Goal: Task Accomplishment & Management: Use online tool/utility

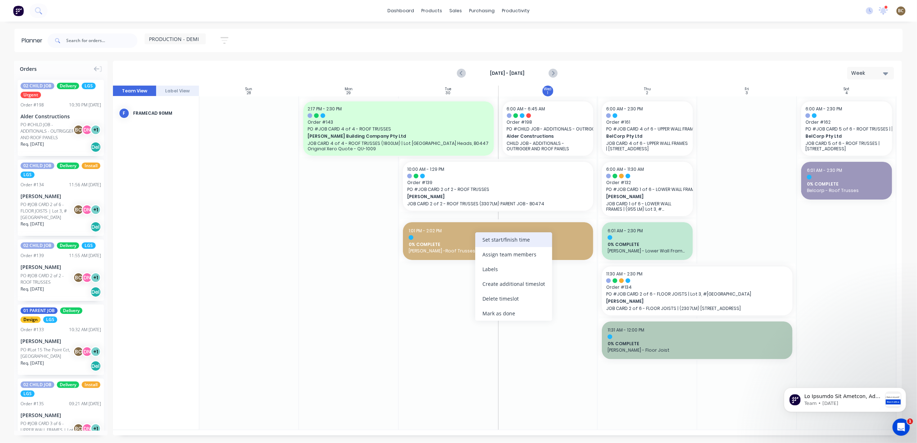
click at [527, 240] on div "Set start/finish time" at bounding box center [513, 239] width 77 height 15
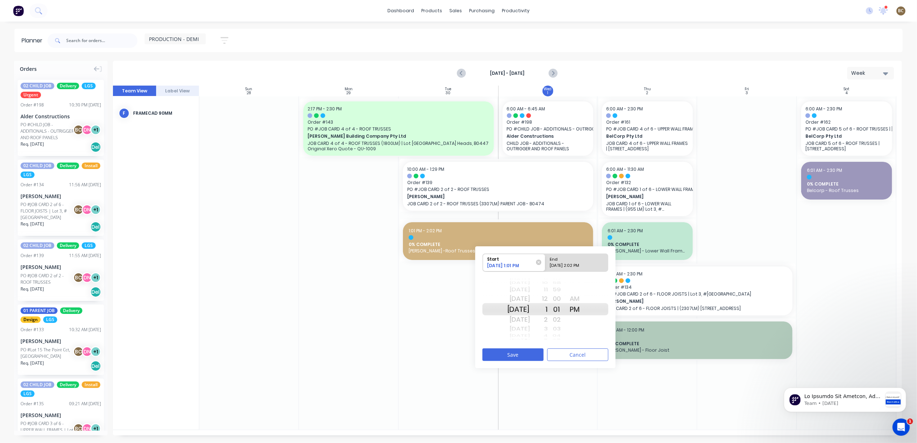
click at [593, 266] on div "10/01/2025 2:02 PM" at bounding box center [574, 267] width 52 height 9
click at [546, 266] on input "End 10/01/2025 2:02 PM" at bounding box center [545, 263] width 0 height 18
radio input "true"
click at [529, 354] on button "Save" at bounding box center [512, 355] width 61 height 13
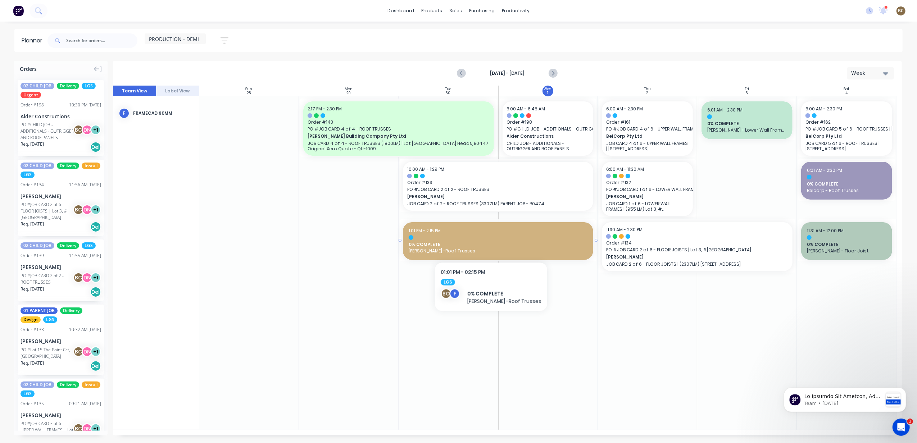
click at [489, 243] on span "0% COMPLETE" at bounding box center [498, 244] width 179 height 6
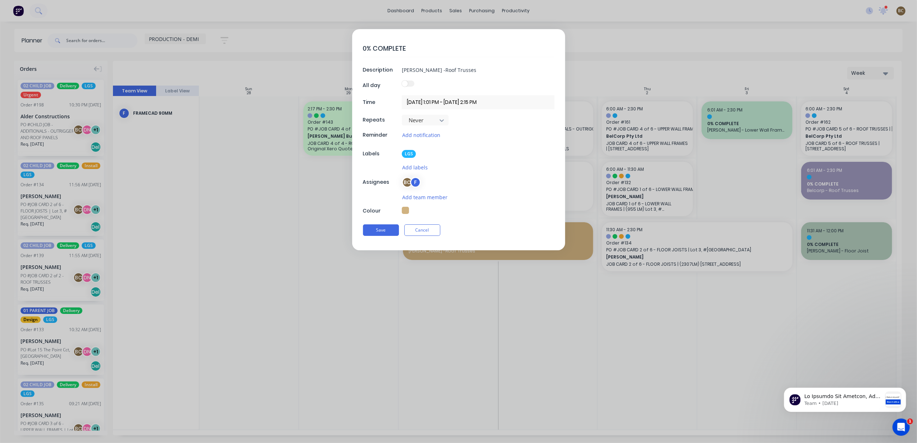
type textarea "x"
click at [364, 49] on textarea "0% COMPLETE" at bounding box center [458, 48] width 191 height 17
type textarea "% COMPLETE"
type textarea "x"
type textarea "4% COMPLETE"
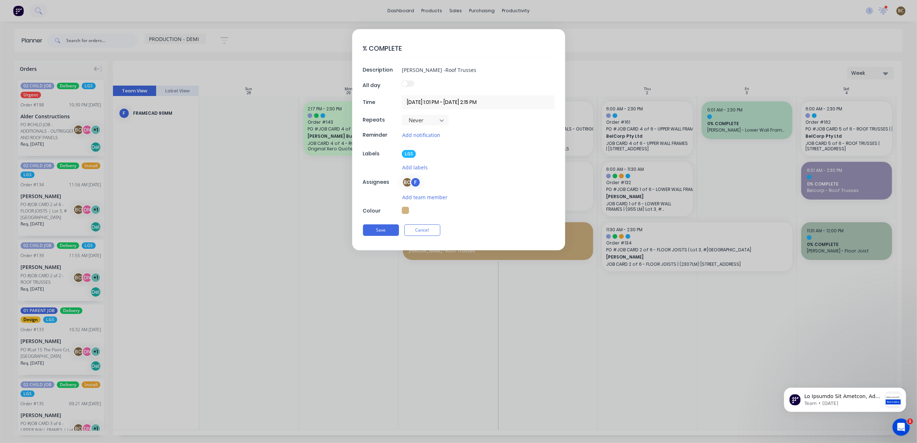
type textarea "x"
type textarea "49% COMPLETE"
type textarea "x"
type textarea "49% COMPLETE"
click at [386, 234] on button "Save" at bounding box center [381, 230] width 36 height 12
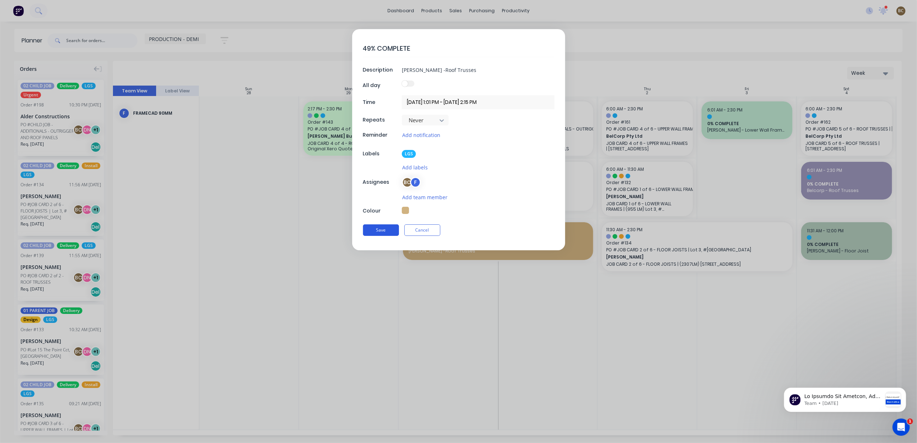
type textarea "x"
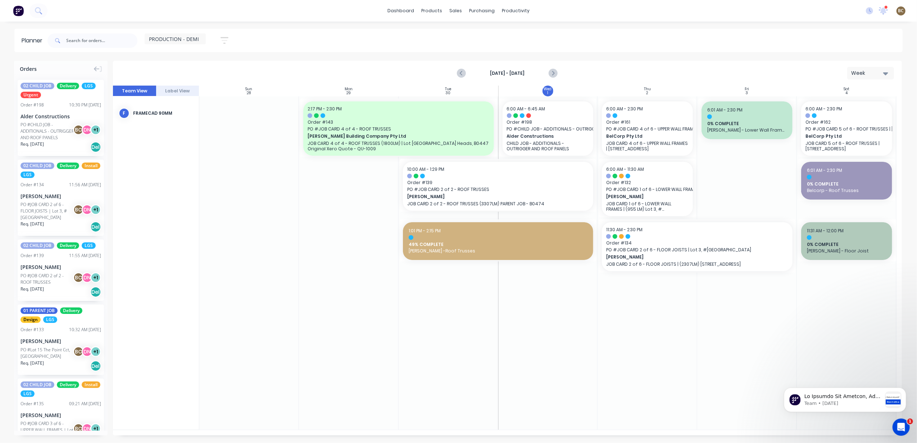
click at [578, 305] on div at bounding box center [548, 262] width 100 height 333
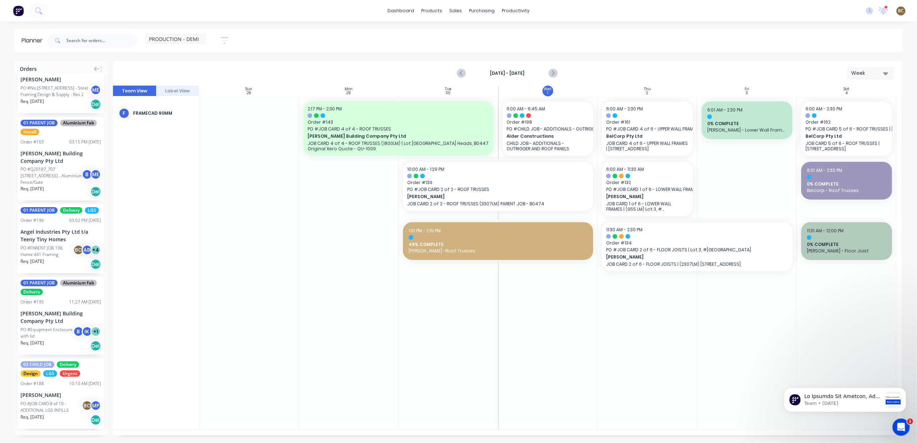
scroll to position [767, 0]
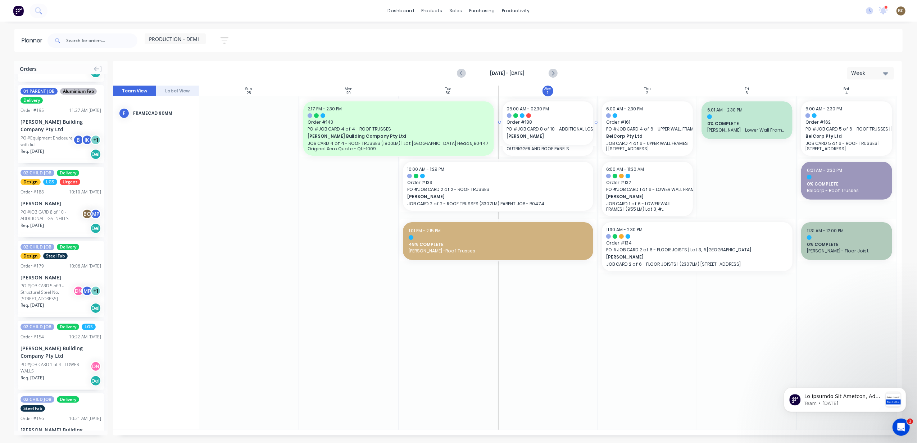
drag, startPoint x: 54, startPoint y: 238, endPoint x: 522, endPoint y: 160, distance: 474.5
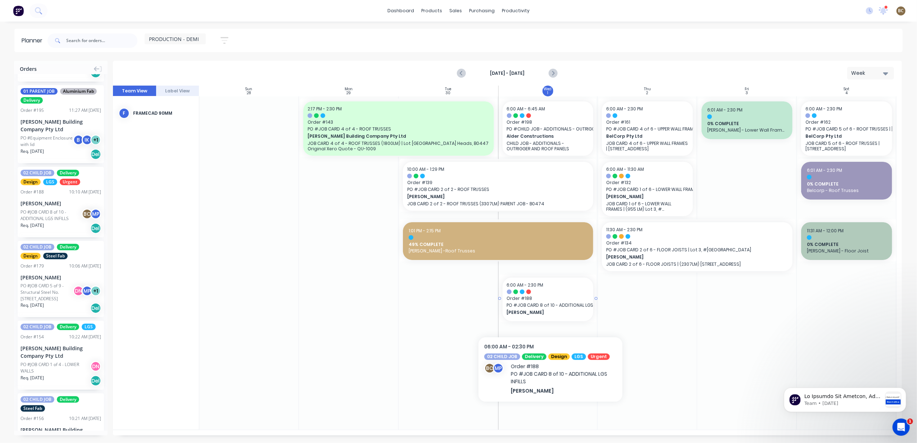
click at [550, 312] on span "[PERSON_NAME]" at bounding box center [544, 312] width 74 height 6
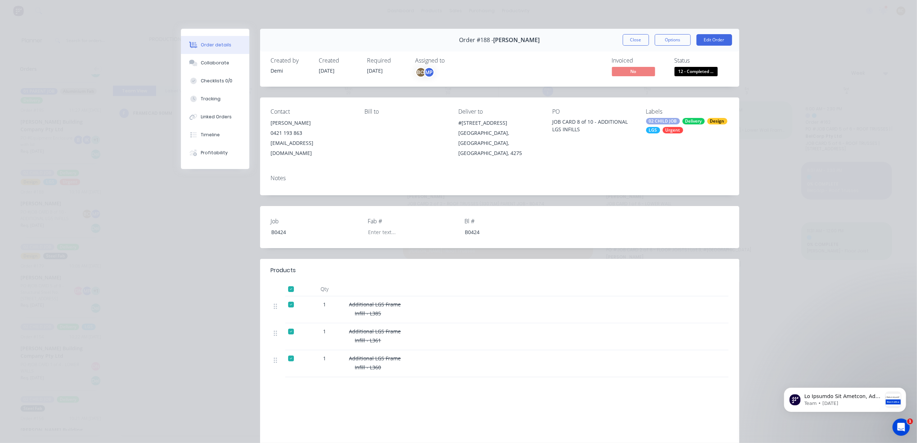
click at [622, 32] on div "Order #188 - Nathan Flack Close Options Edit Order" at bounding box center [499, 40] width 479 height 23
click at [625, 40] on button "Close" at bounding box center [636, 40] width 26 height 12
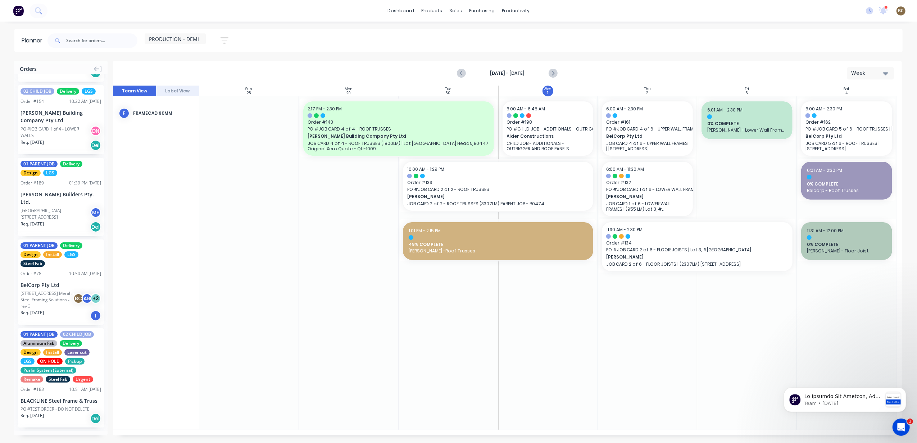
scroll to position [766, 0]
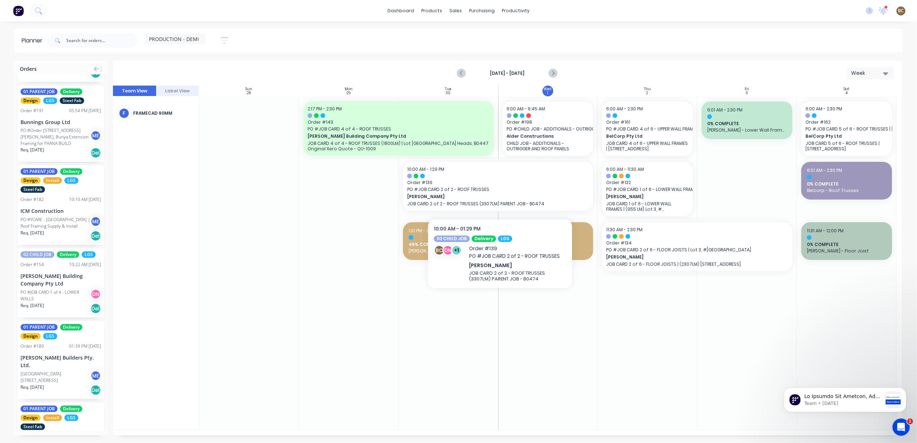
click at [477, 309] on div at bounding box center [449, 262] width 100 height 333
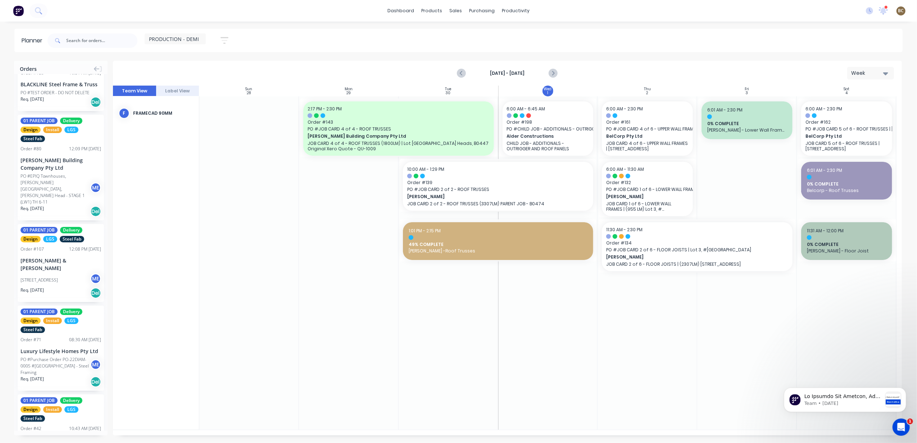
scroll to position [1328, 0]
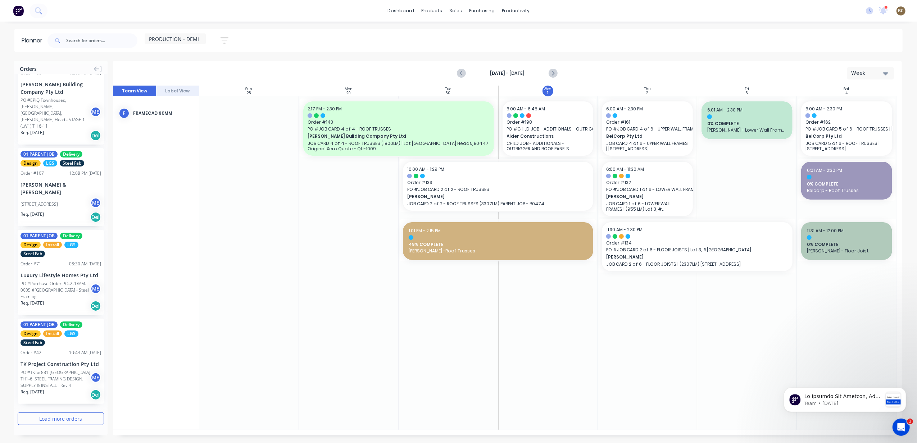
click at [367, 321] on div at bounding box center [349, 262] width 100 height 333
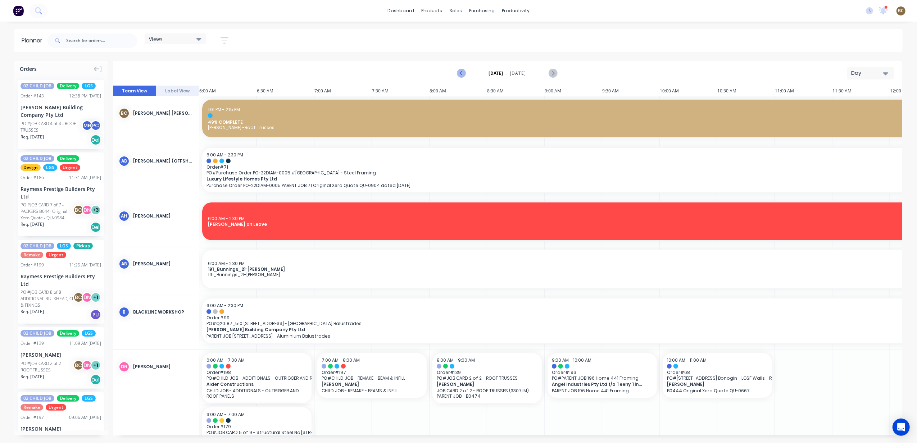
scroll to position [0, 278]
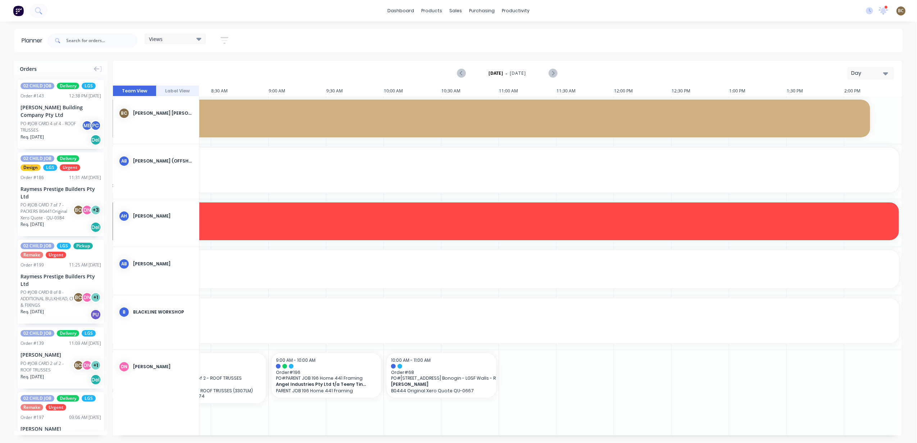
click at [879, 74] on div "Day" at bounding box center [867, 73] width 33 height 8
click at [852, 109] on div "Week" at bounding box center [857, 107] width 71 height 14
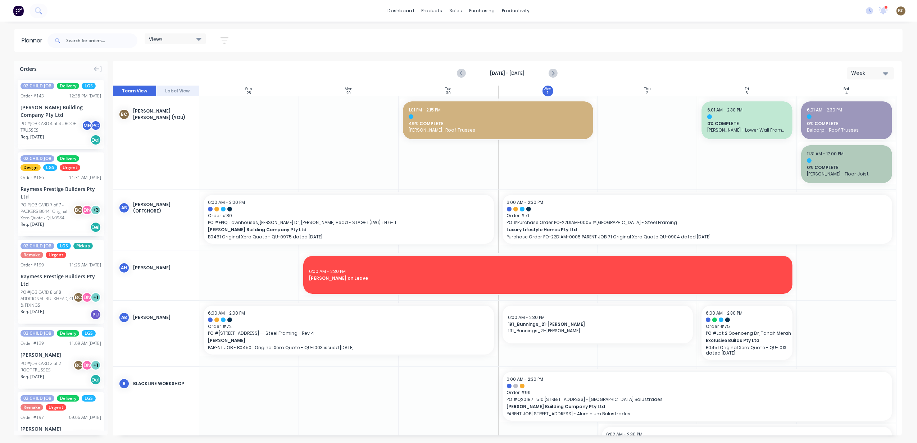
click at [176, 45] on div "Views Save new view None (Default) edit DESIGN TEAM (INTERNAL) edit ENGINEERING…" at bounding box center [175, 40] width 61 height 14
click at [180, 40] on div "Views" at bounding box center [175, 39] width 53 height 6
click at [186, 145] on button "PRODUCTION - DEMI" at bounding box center [188, 148] width 77 height 8
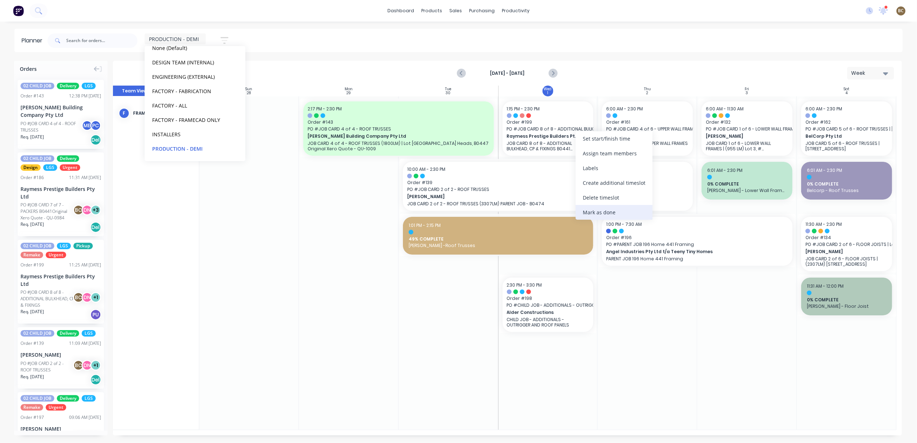
click at [629, 209] on div "Mark as done" at bounding box center [614, 212] width 77 height 15
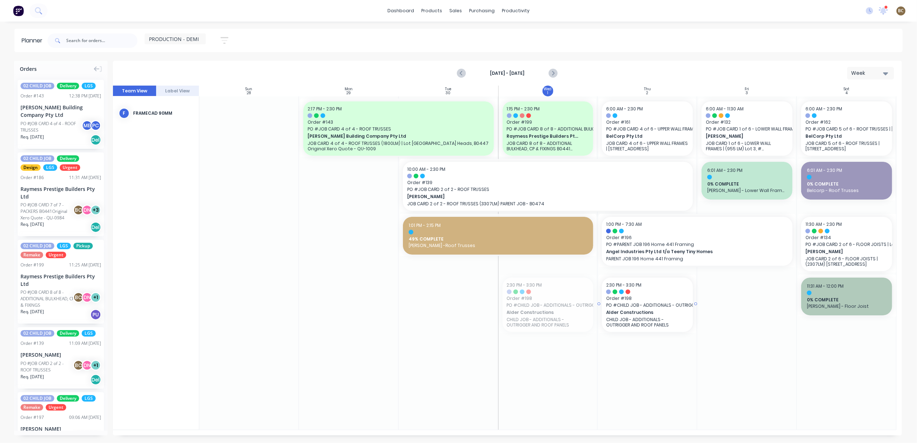
drag, startPoint x: 531, startPoint y: 314, endPoint x: 627, endPoint y: 313, distance: 95.7
click at [377, 321] on div at bounding box center [349, 262] width 100 height 333
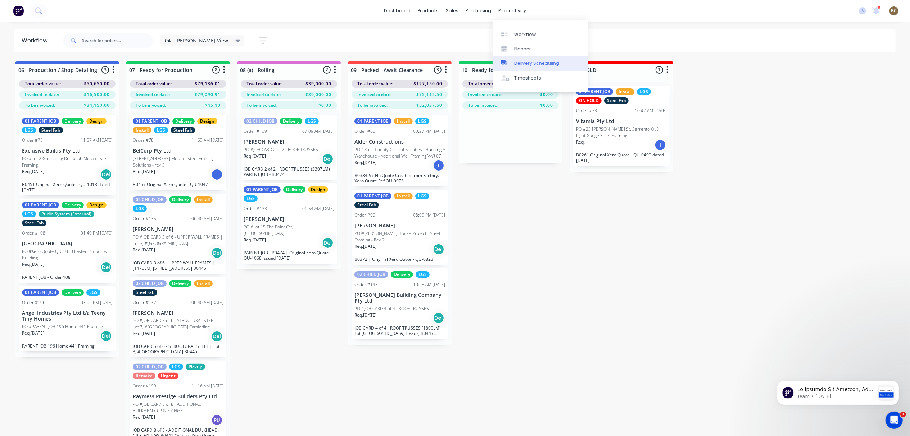
click at [523, 59] on link "Delivery Scheduling" at bounding box center [540, 63] width 95 height 14
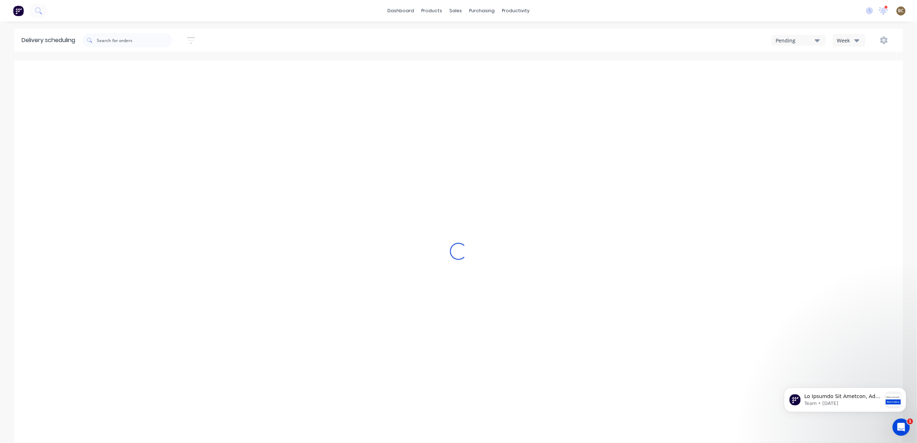
type input "[DATE] - [DATE]"
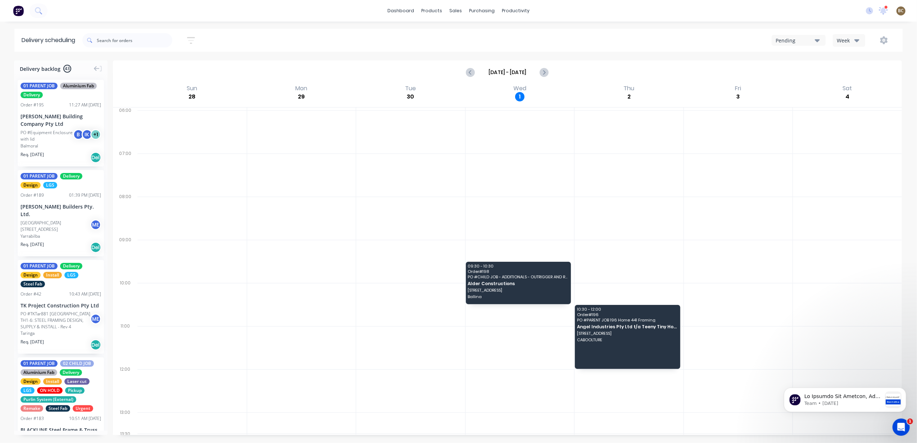
click at [871, 41] on div "Pending Week" at bounding box center [690, 40] width 410 height 13
click at [862, 41] on button "Week" at bounding box center [849, 40] width 32 height 13
click at [857, 68] on div "Vehicle" at bounding box center [868, 74] width 71 height 14
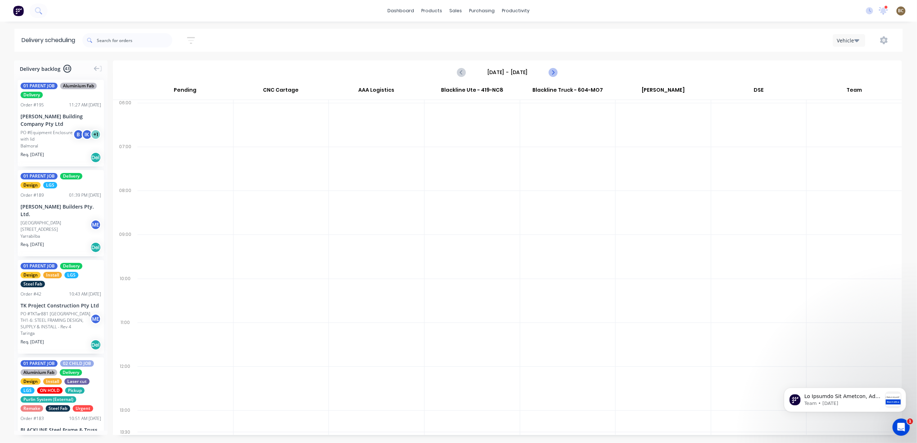
click at [559, 74] on button "Next page" at bounding box center [553, 72] width 14 height 14
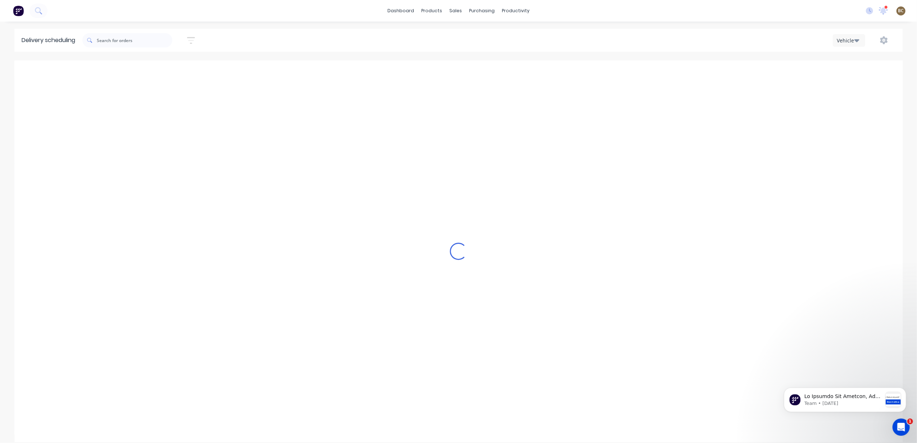
click at [559, 74] on button "Next page" at bounding box center [553, 72] width 14 height 14
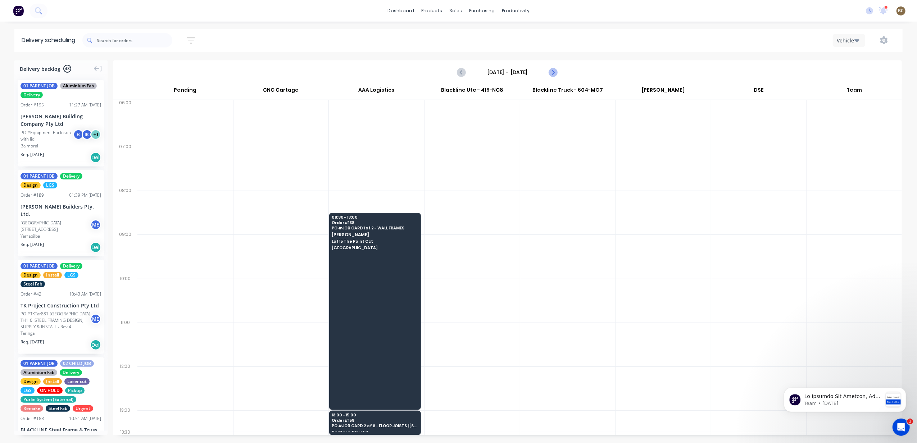
click at [559, 74] on button "Next page" at bounding box center [553, 72] width 14 height 14
type input "[DATE] - [DATE]"
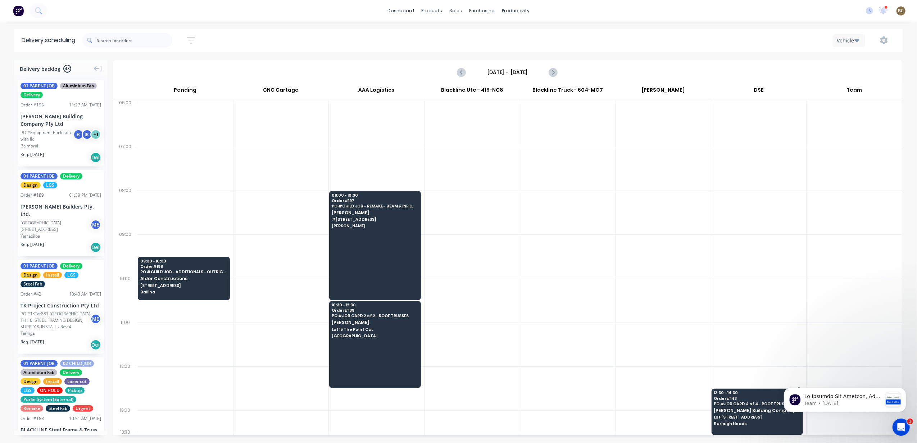
click at [733, 408] on div "12:30 - 14:30 Order # 143 PO # JOB CARD 4 of 4 - ROOF TRUSSES [PERSON_NAME] Bui…" at bounding box center [757, 409] width 91 height 40
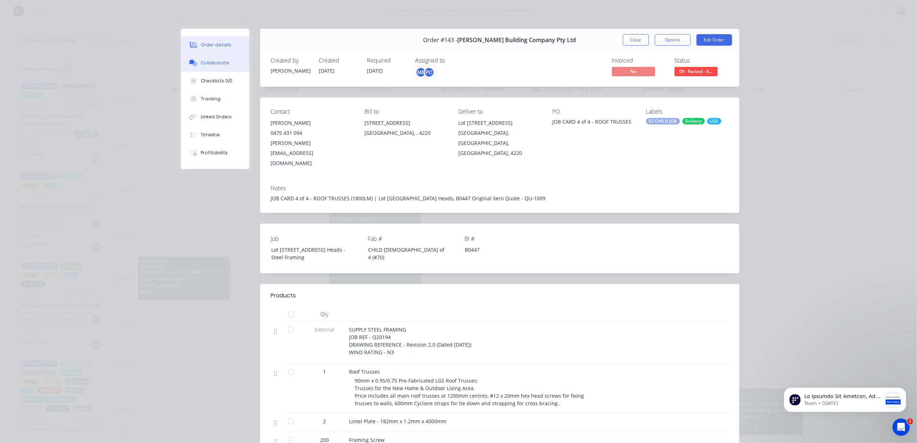
click at [208, 65] on div "Collaborate" at bounding box center [215, 63] width 28 height 6
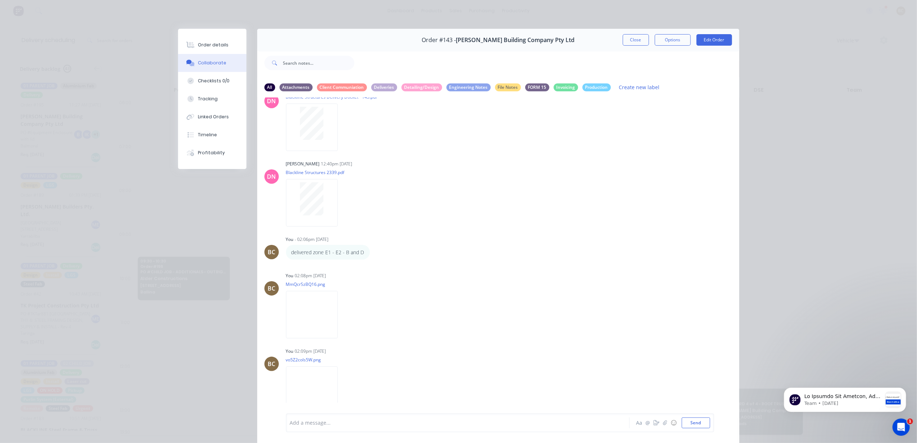
scroll to position [103, 0]
click at [374, 252] on icon "button" at bounding box center [375, 254] width 2 height 8
click at [384, 264] on button "Edit" at bounding box center [400, 267] width 45 height 12
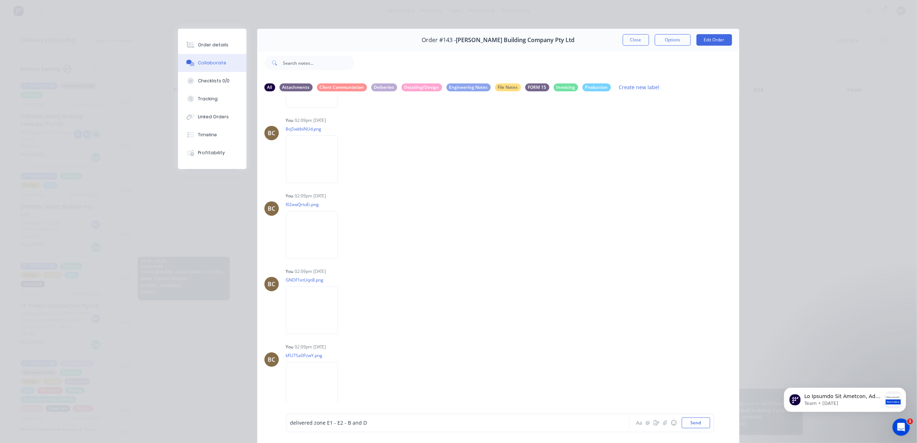
click at [327, 423] on span "delivered zone E1 - E2 - B and D" at bounding box center [328, 423] width 77 height 7
click at [704, 423] on button "Send" at bounding box center [696, 423] width 28 height 11
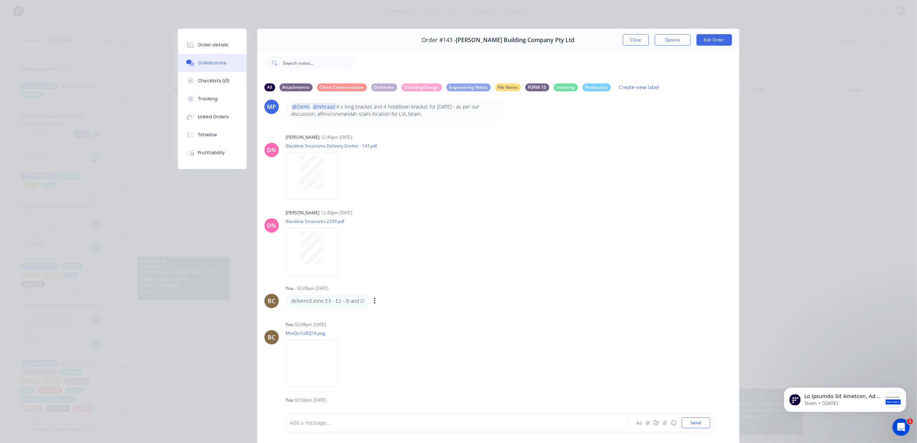
scroll to position [55, 0]
click at [623, 40] on button "Close" at bounding box center [636, 40] width 26 height 12
